Goal: Book appointment/travel/reservation

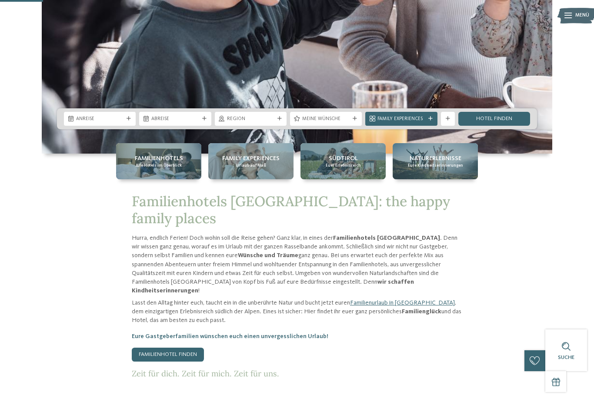
click at [178, 179] on div "Familienhotels Alle Hotels im Überblick" at bounding box center [158, 161] width 85 height 36
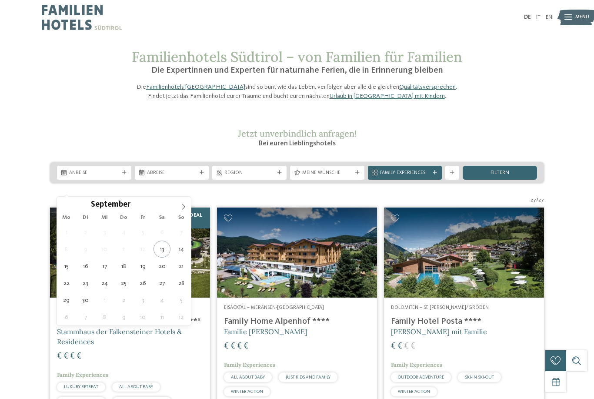
click at [117, 176] on span "Anreise" at bounding box center [94, 173] width 50 height 7
click at [120, 180] on div "Anreise" at bounding box center [94, 173] width 74 height 14
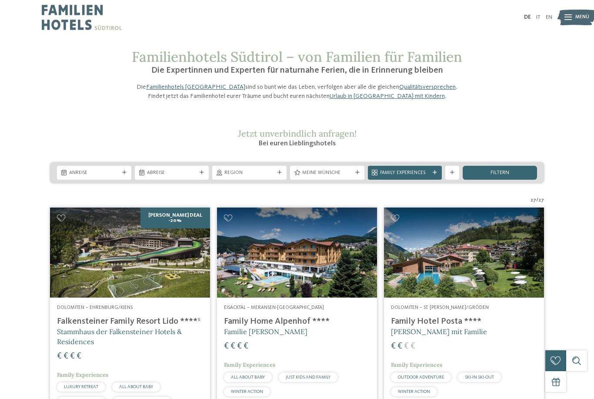
click at [234, 204] on div "27 / 27" at bounding box center [297, 200] width 494 height 7
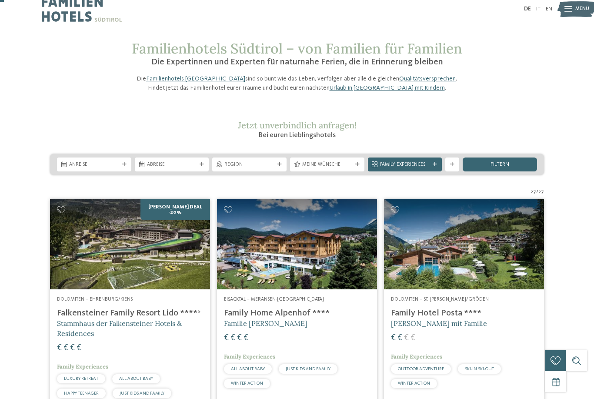
scroll to position [15, 0]
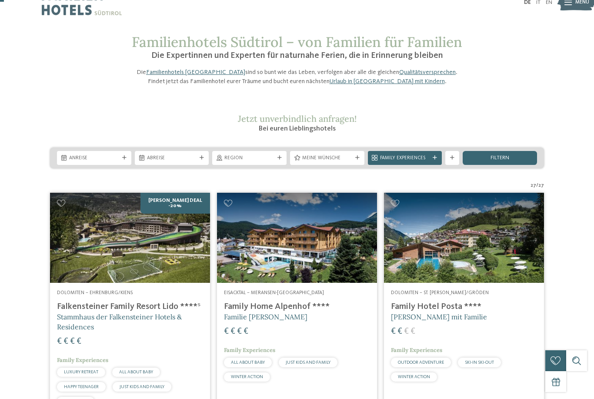
click at [125, 160] on icon at bounding box center [124, 158] width 4 height 4
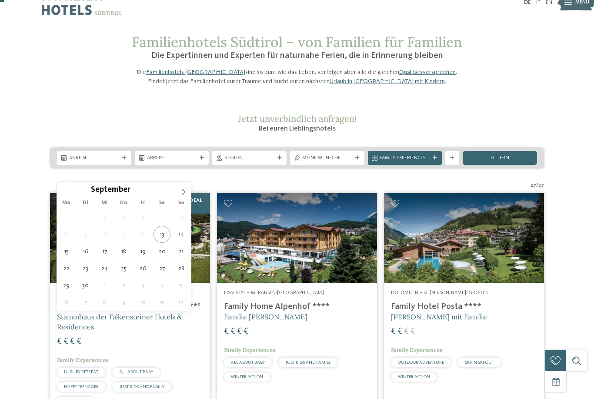
click at [182, 196] on span at bounding box center [183, 189] width 15 height 15
click at [184, 194] on icon at bounding box center [183, 192] width 6 height 6
click at [183, 195] on icon at bounding box center [183, 192] width 6 height 6
type div "26.12.2025"
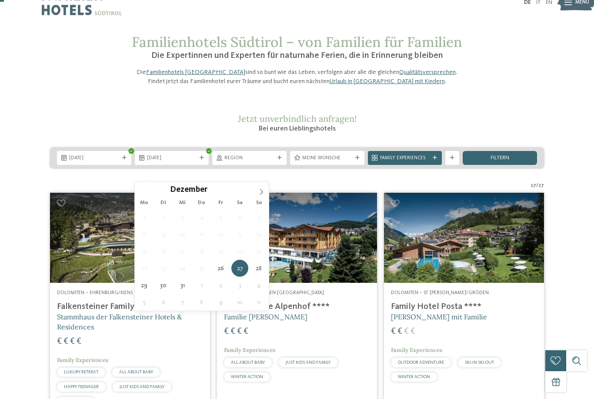
click at [260, 194] on icon at bounding box center [261, 192] width 6 height 6
type input "****"
type div "02.01.2026"
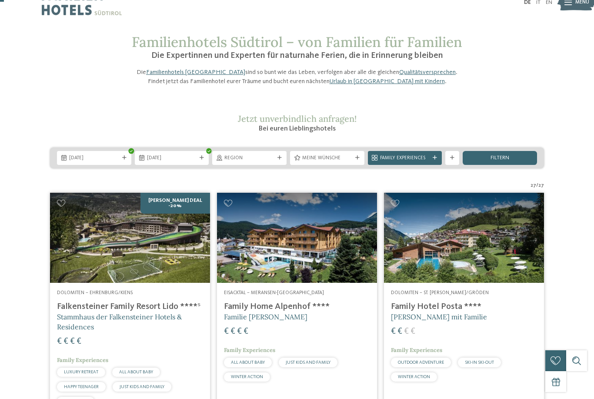
click at [276, 165] on div "Region" at bounding box center [249, 158] width 74 height 14
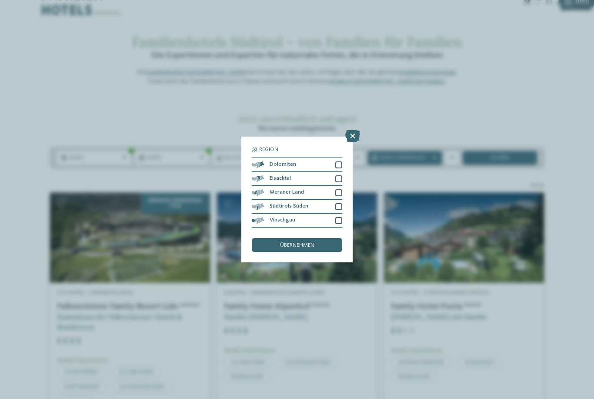
click at [335, 158] on div "Dolomiten" at bounding box center [297, 165] width 90 height 14
click at [302, 243] on span "übernehmen" at bounding box center [297, 246] width 34 height 6
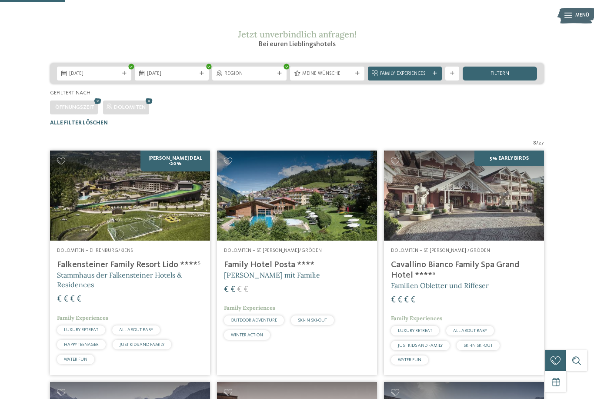
scroll to position [98, 0]
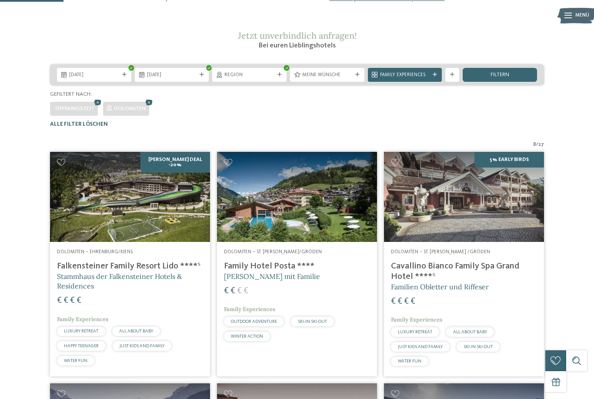
click at [514, 82] on div "filtern" at bounding box center [500, 75] width 74 height 14
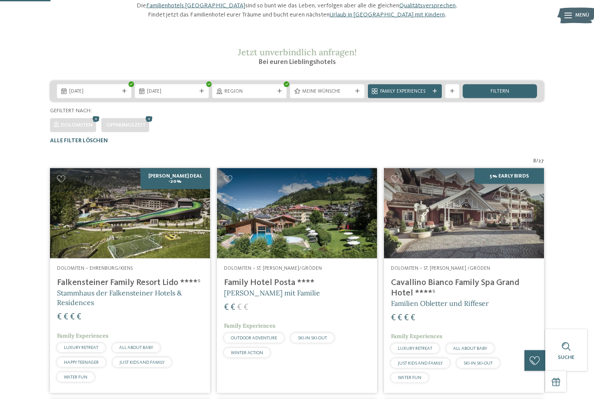
scroll to position [76, 0]
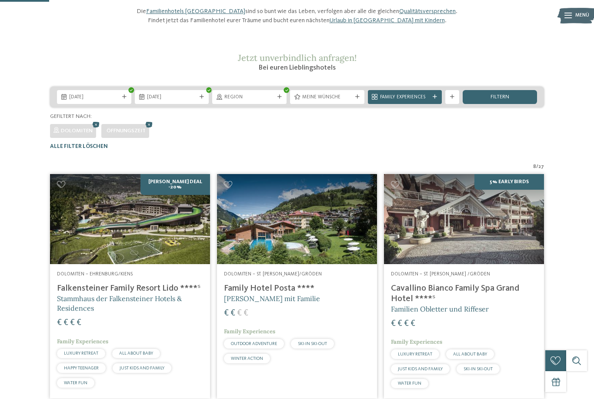
click at [450, 99] on icon at bounding box center [452, 97] width 4 height 4
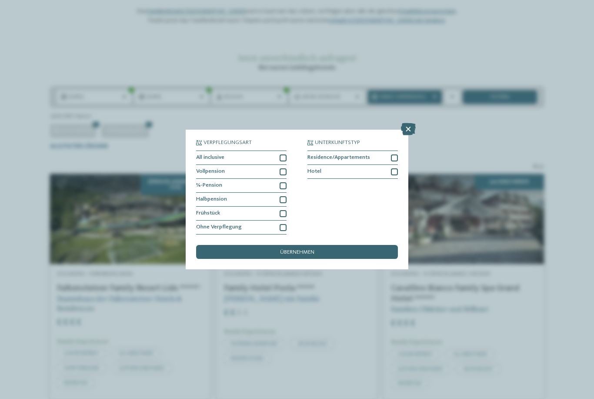
click at [409, 123] on icon at bounding box center [408, 129] width 15 height 12
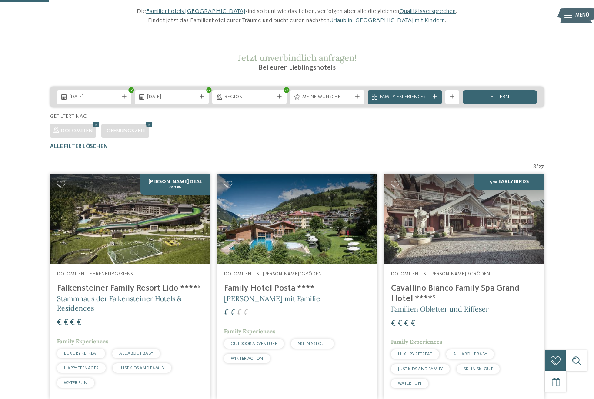
click at [362, 103] on div "26.12.2025 02.01.2026" at bounding box center [297, 97] width 494 height 21
click at [346, 101] on span "Meine Wünsche" at bounding box center [327, 97] width 50 height 7
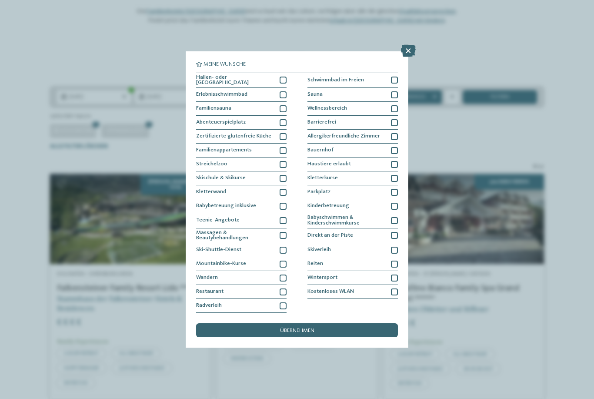
click at [403, 45] on icon at bounding box center [408, 51] width 15 height 12
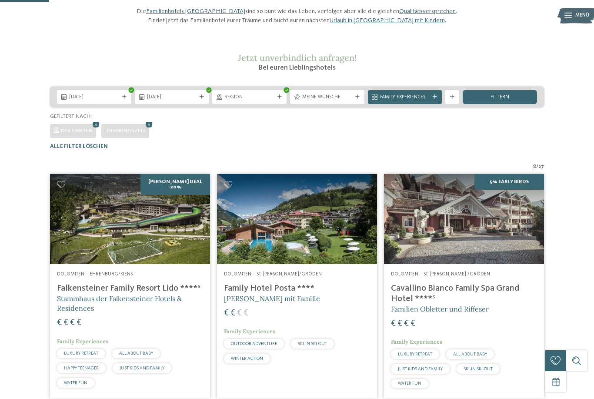
click at [324, 264] on img at bounding box center [297, 219] width 160 height 90
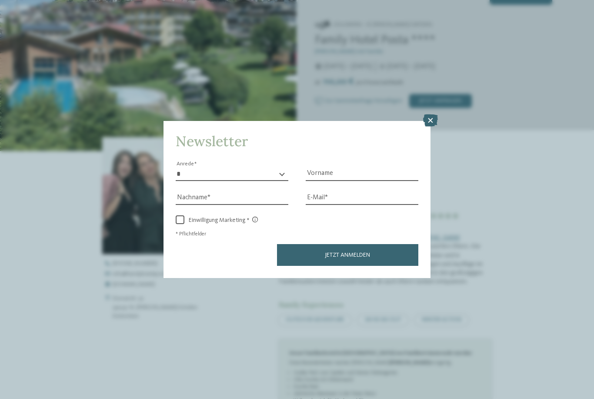
scroll to position [147, 0]
click at [435, 114] on icon at bounding box center [430, 120] width 15 height 12
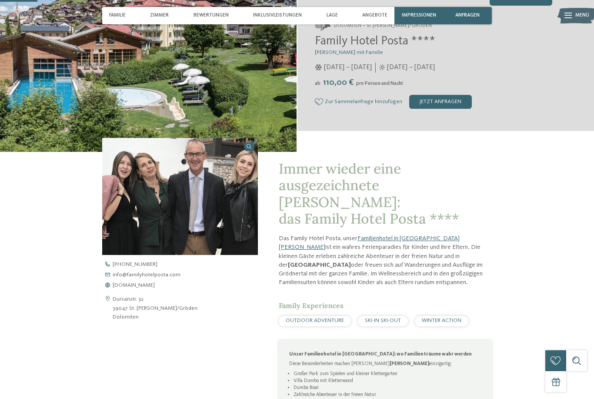
click at [436, 84] on div "ab 110,00 € pro Person und Nacht" at bounding box center [433, 83] width 237 height 10
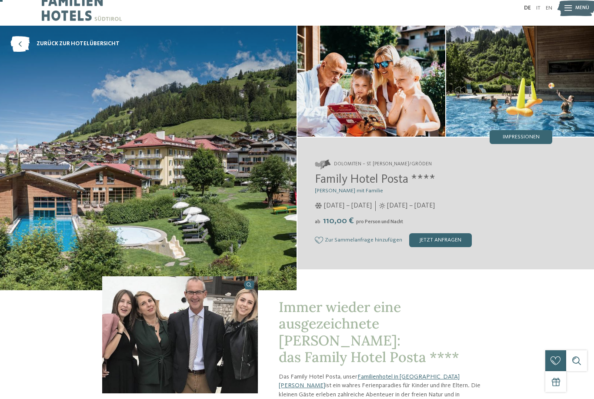
scroll to position [10, 0]
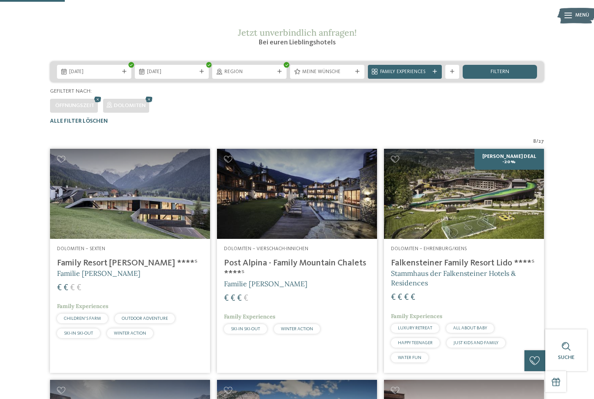
scroll to position [100, 0]
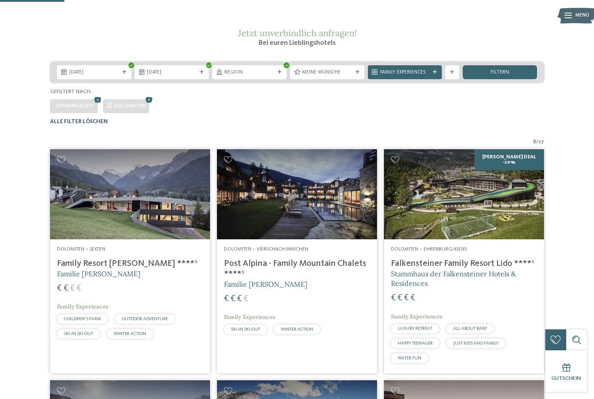
click at [143, 38] on h2 "Jetzt unverbindlich anfragen!" at bounding box center [297, 33] width 330 height 10
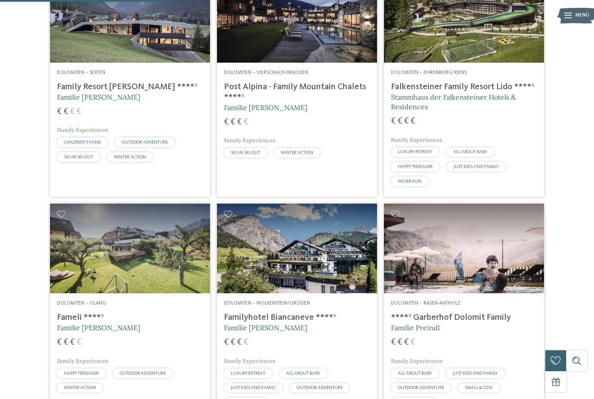
scroll to position [276, 0]
click at [92, 42] on img at bounding box center [130, 18] width 160 height 90
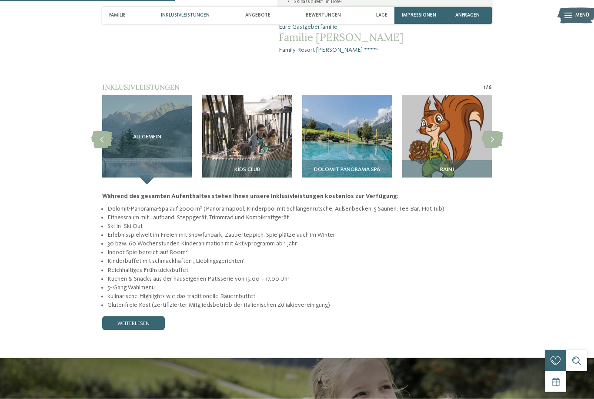
click at [493, 135] on icon at bounding box center [492, 139] width 21 height 17
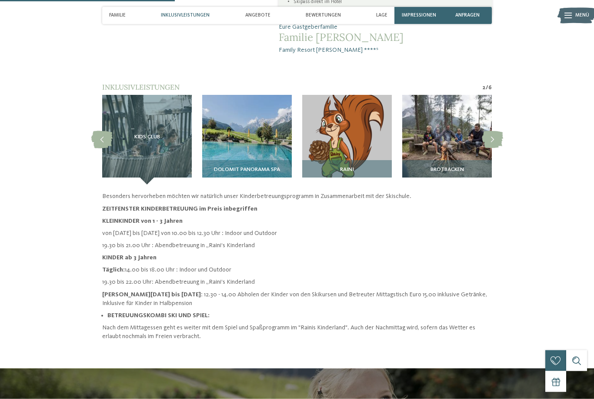
scroll to position [633, 0]
click at [497, 137] on icon at bounding box center [492, 139] width 21 height 17
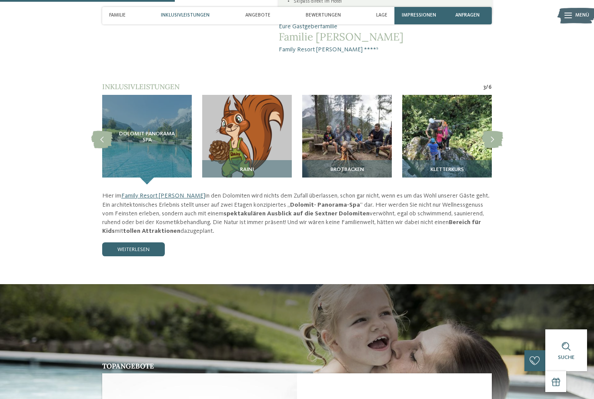
click at [498, 137] on icon at bounding box center [492, 139] width 21 height 17
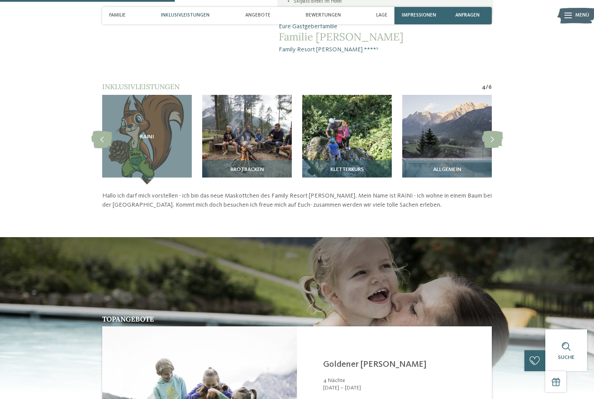
click at [497, 137] on icon at bounding box center [492, 139] width 21 height 17
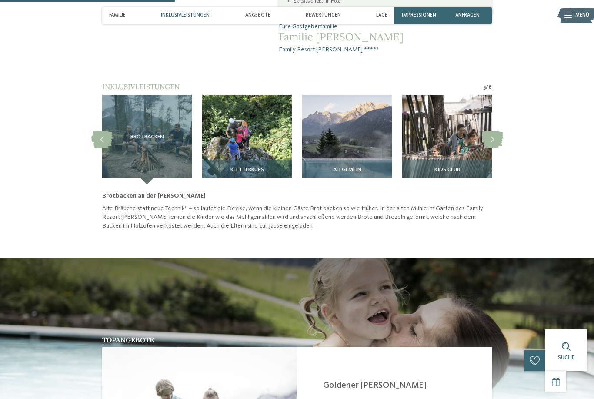
click at [363, 136] on img at bounding box center [347, 140] width 90 height 90
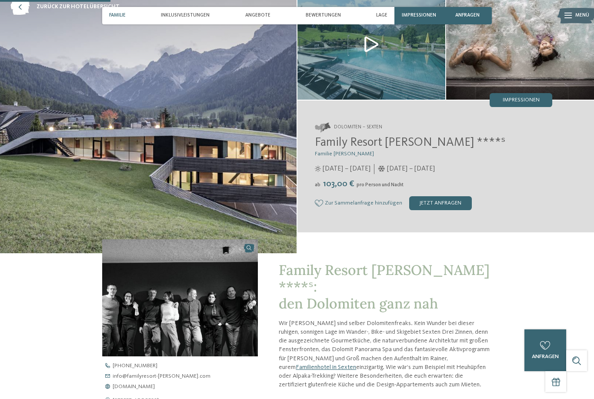
scroll to position [0, 0]
